Goal: Download file/media

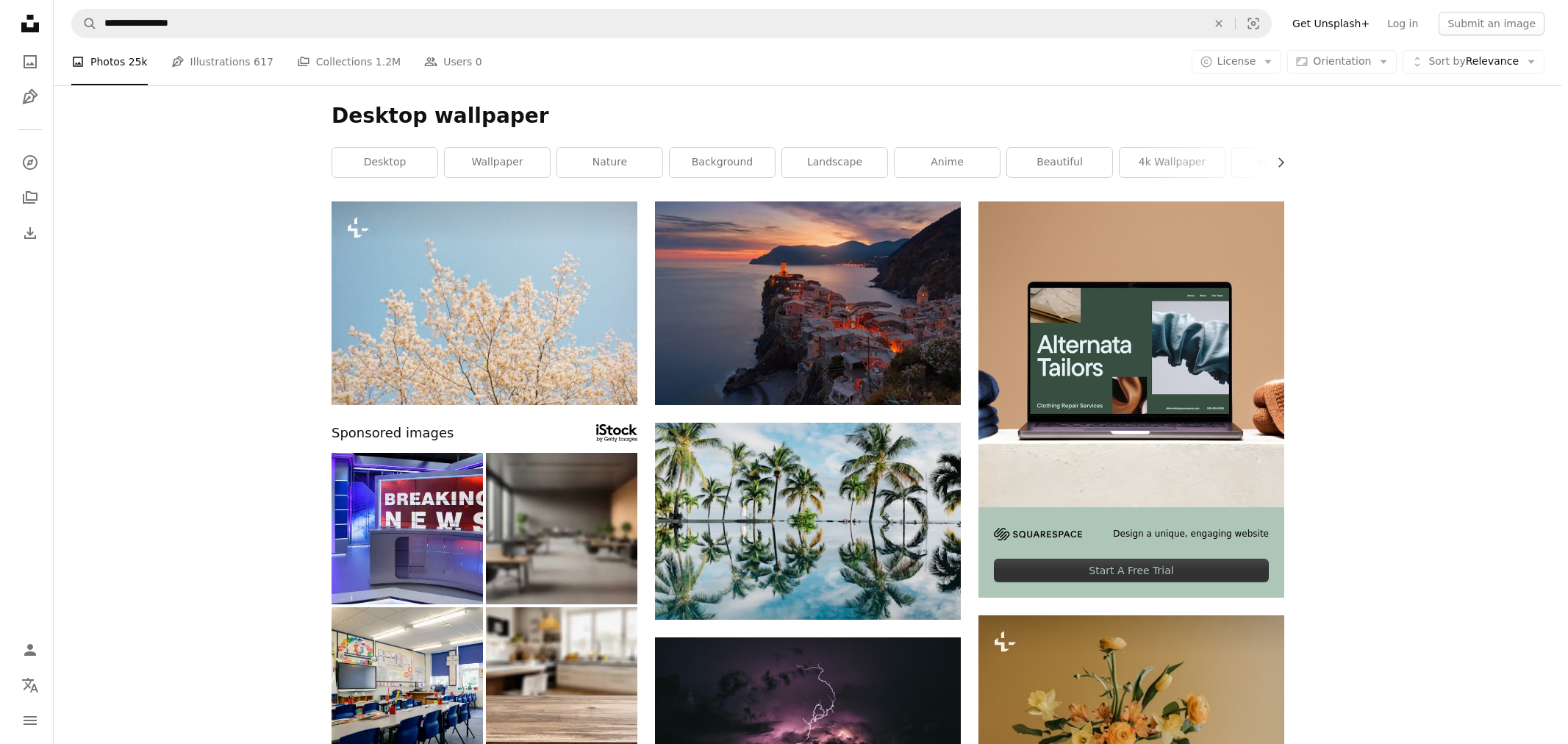
scroll to position [6043, 0]
